Goal: Find contact information: Find contact information

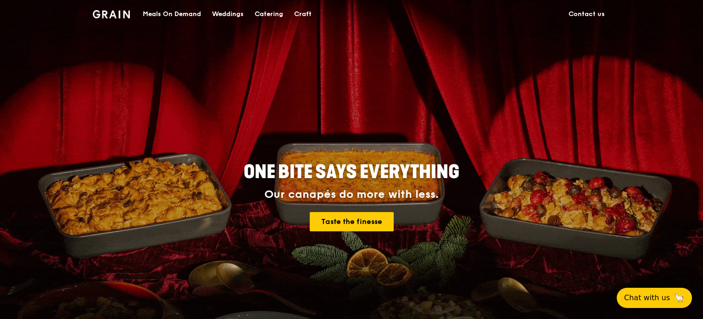
click at [592, 20] on link "Contact us" at bounding box center [586, 14] width 47 height 28
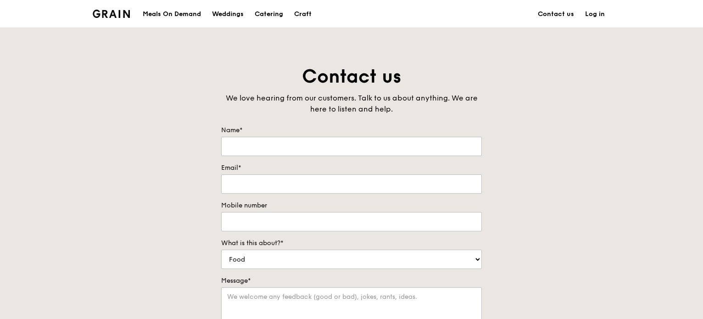
scroll to position [229, 0]
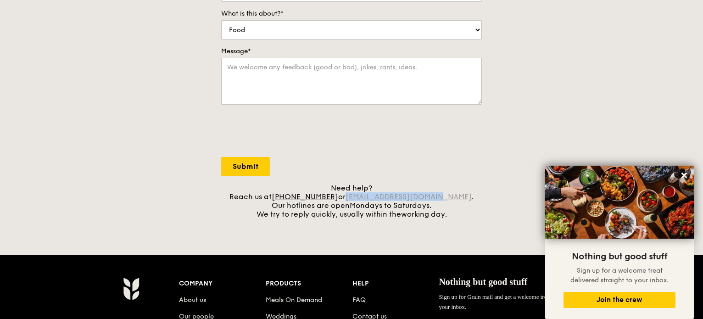
drag, startPoint x: 448, startPoint y: 196, endPoint x: 360, endPoint y: 195, distance: 87.6
click at [360, 195] on div "Need help? Reach us at +65 3163 5335 or concierge@grain.com.sg . Our hotlines a…" at bounding box center [351, 200] width 261 height 35
copy link "concierge@grain.com.sg"
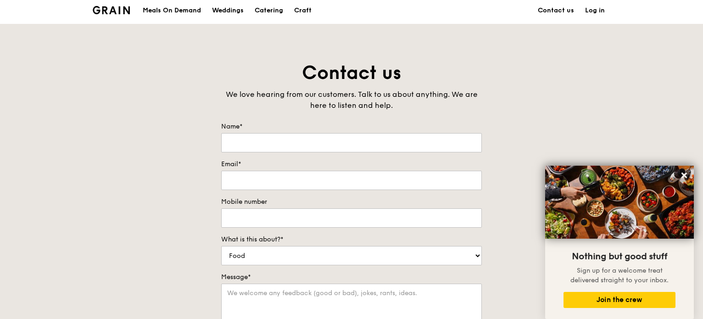
scroll to position [0, 0]
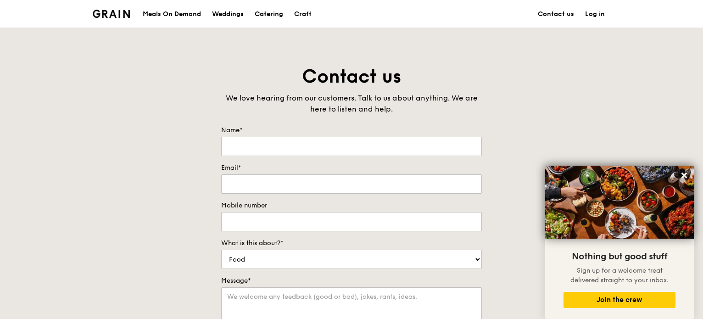
click at [271, 18] on div "Catering" at bounding box center [269, 14] width 28 height 28
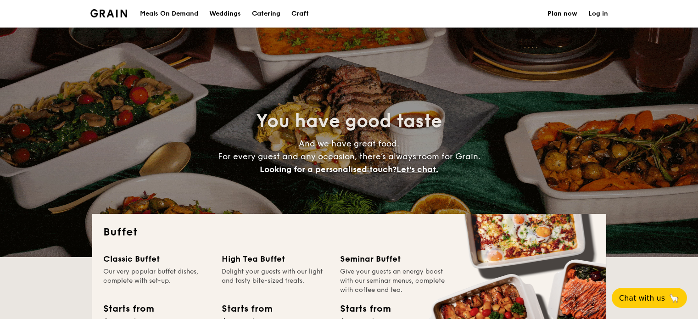
select select
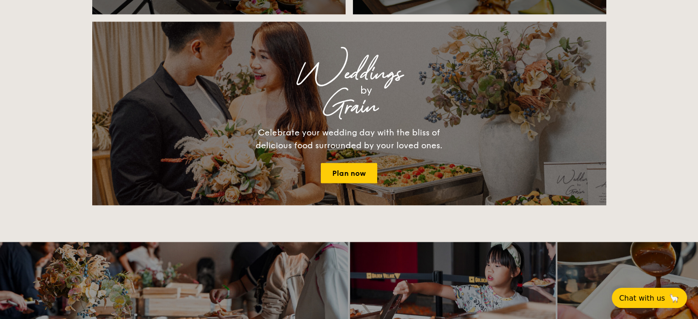
scroll to position [734, 0]
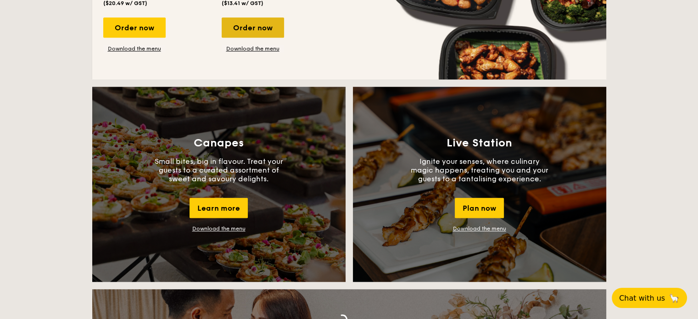
click at [270, 36] on div "Order now" at bounding box center [253, 27] width 62 height 20
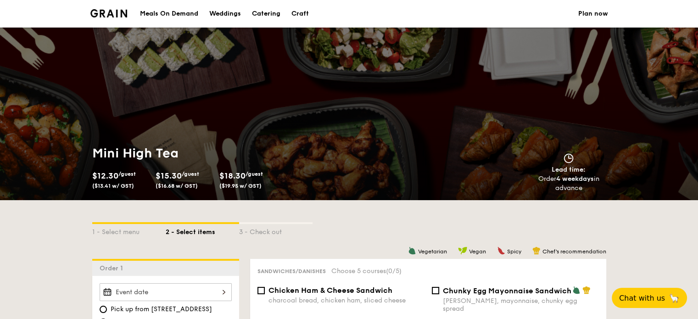
click at [110, 9] on li at bounding box center [112, 14] width 44 height 28
click at [257, 19] on div "Catering" at bounding box center [266, 14] width 28 height 28
select select
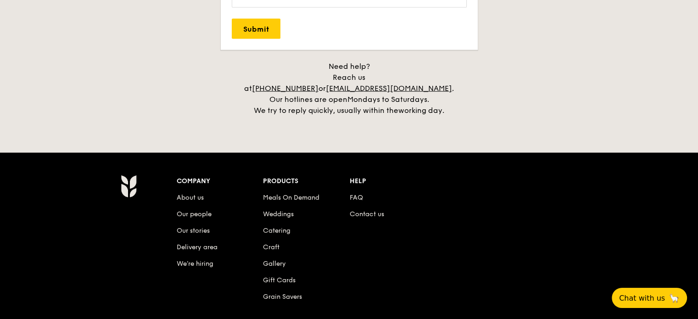
scroll to position [1835, 0]
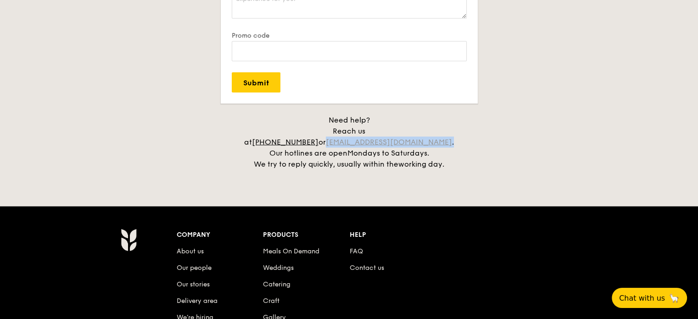
drag, startPoint x: 449, startPoint y: 130, endPoint x: 357, endPoint y: 130, distance: 91.7
click at [357, 130] on div "Need help? Reach us at [PHONE_NUMBER] or [EMAIL_ADDRESS][DOMAIN_NAME] . Our hot…" at bounding box center [348, 142] width 229 height 55
copy div "[EMAIL_ADDRESS][DOMAIN_NAME] ."
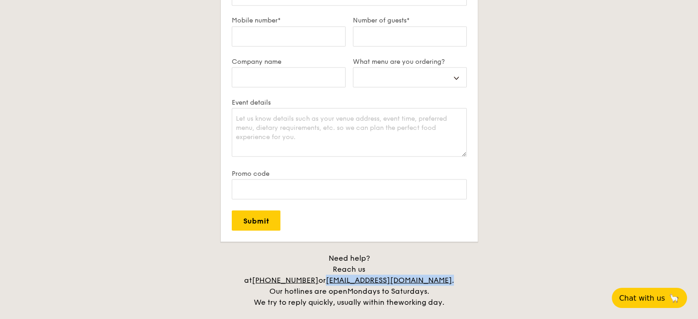
scroll to position [1926, 0]
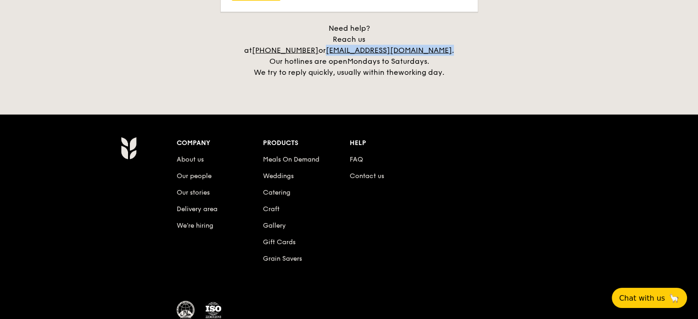
copy div "[EMAIL_ADDRESS][DOMAIN_NAME] ."
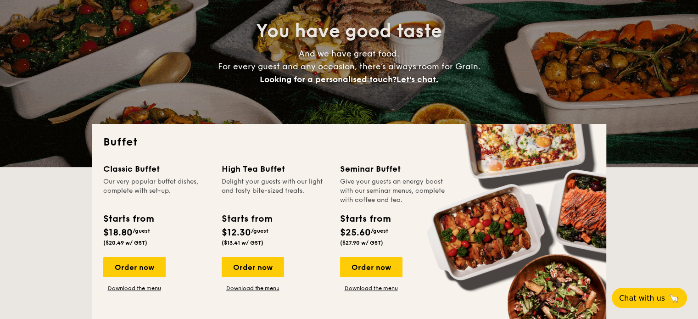
scroll to position [0, 0]
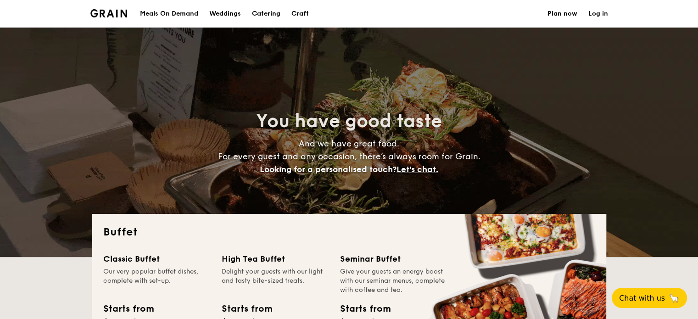
click at [268, 12] on h1 "Catering" at bounding box center [266, 14] width 28 height 28
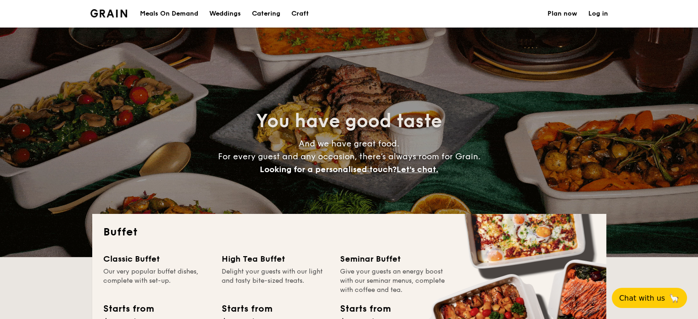
click at [272, 12] on h1 "Catering" at bounding box center [266, 14] width 28 height 28
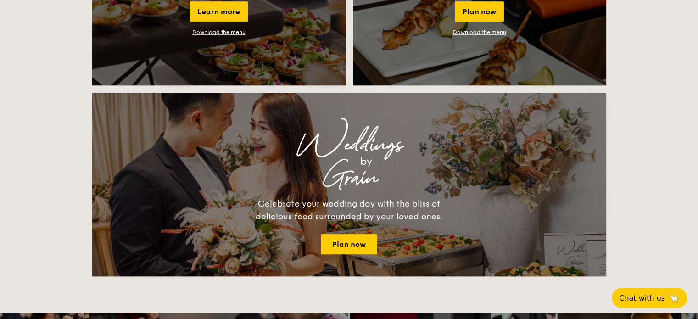
scroll to position [871, 0]
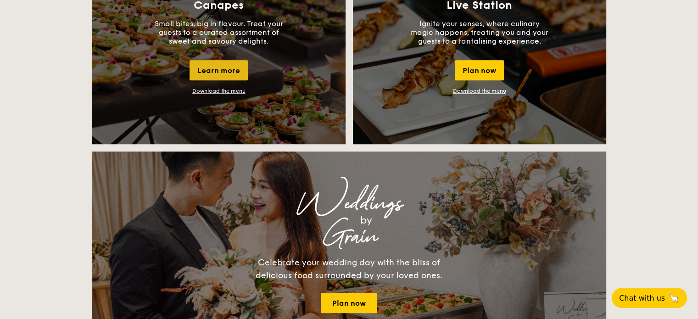
click at [224, 70] on div "Learn more" at bounding box center [218, 70] width 58 height 20
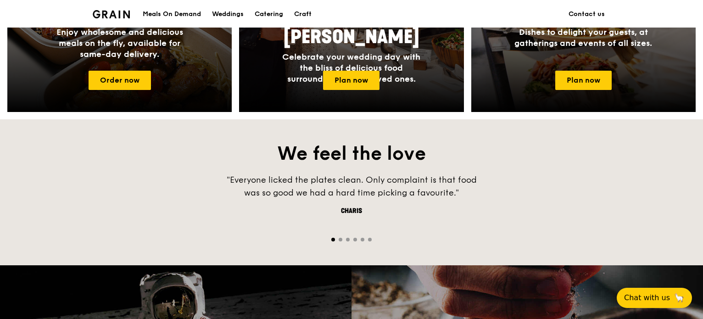
scroll to position [780, 0]
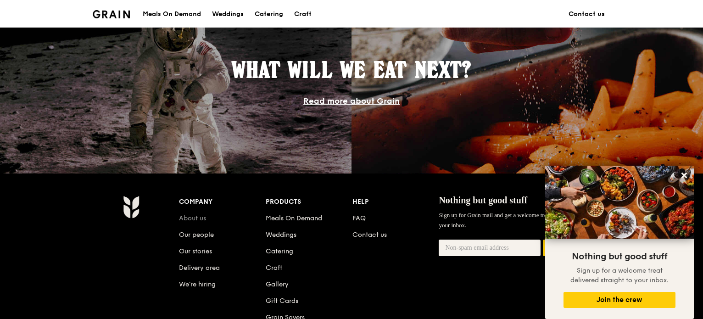
click at [201, 218] on link "About us" at bounding box center [192, 218] width 27 height 8
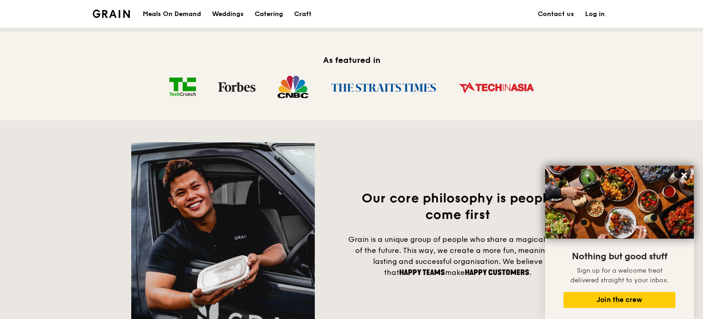
scroll to position [550, 0]
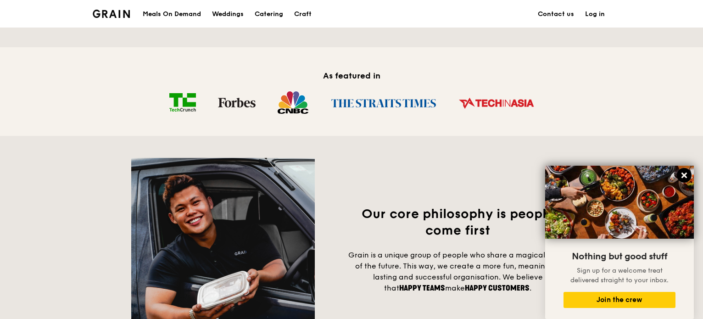
click at [684, 178] on icon at bounding box center [684, 175] width 8 height 8
